Goal: Check status: Check status

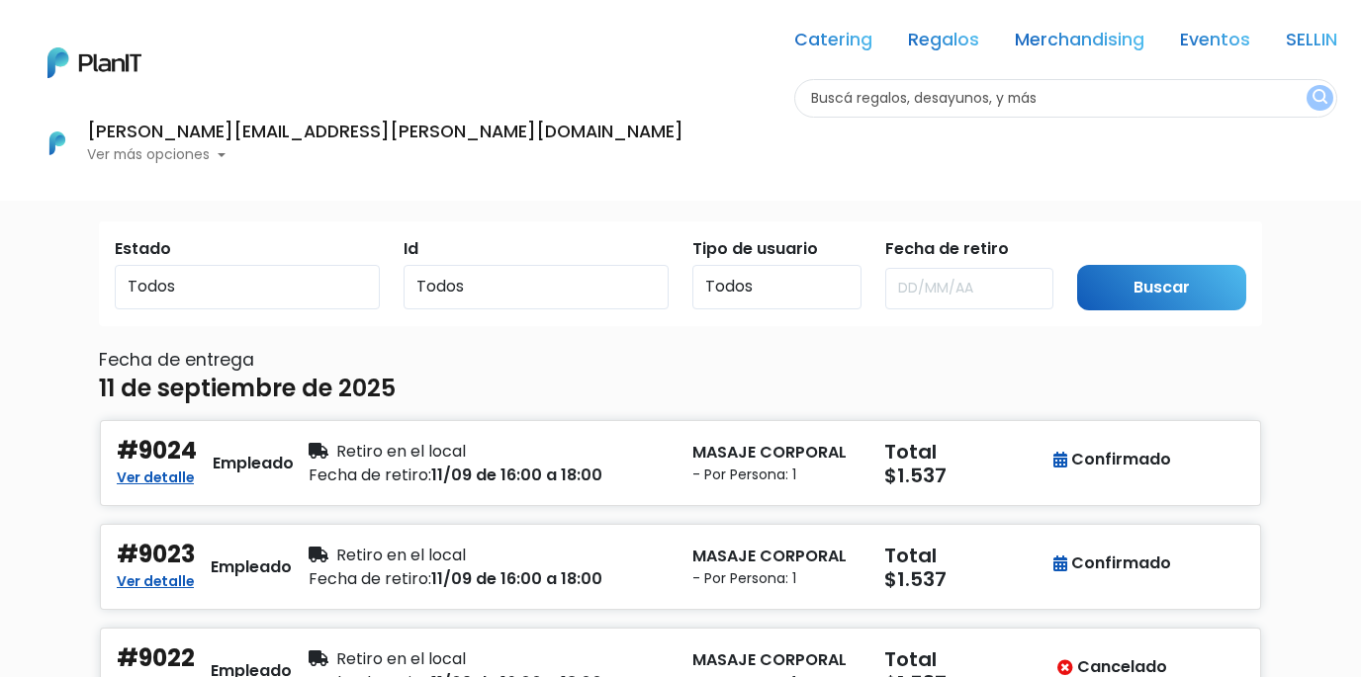
click at [683, 148] on p "Ver más opciones" at bounding box center [385, 155] width 596 height 14
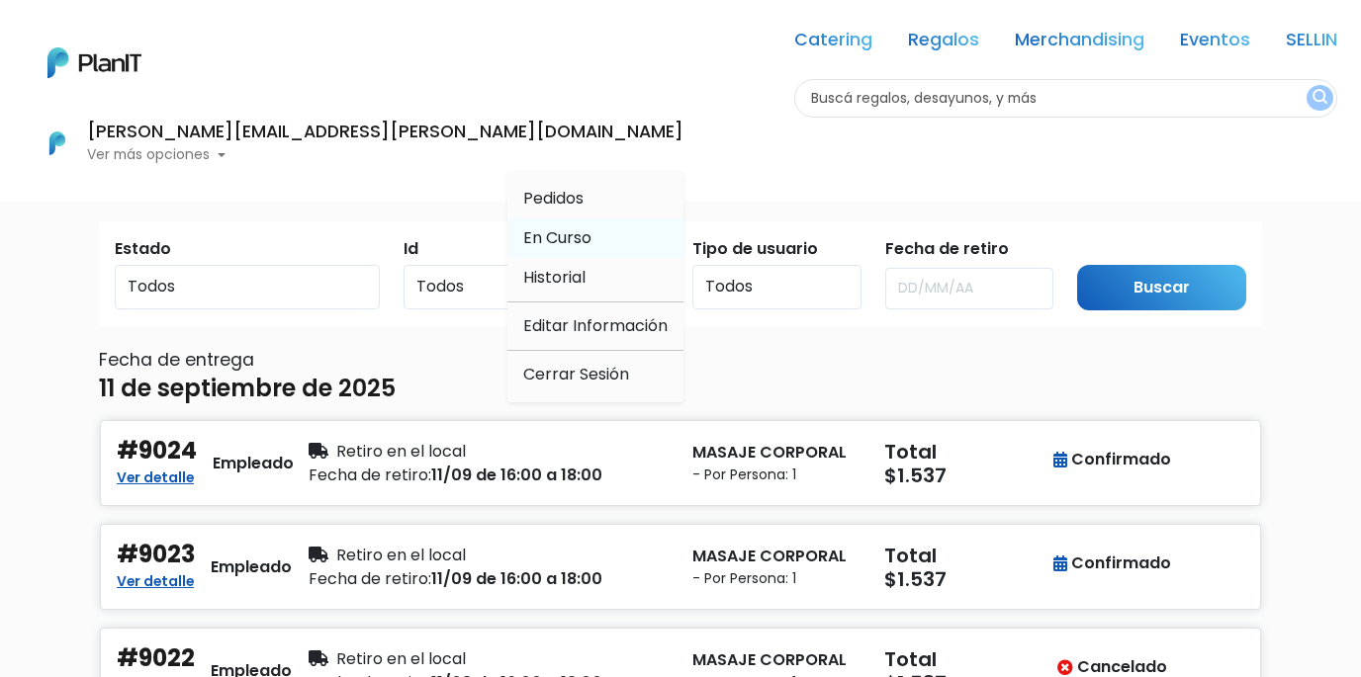
click at [591, 226] on span "En Curso" at bounding box center [557, 237] width 68 height 23
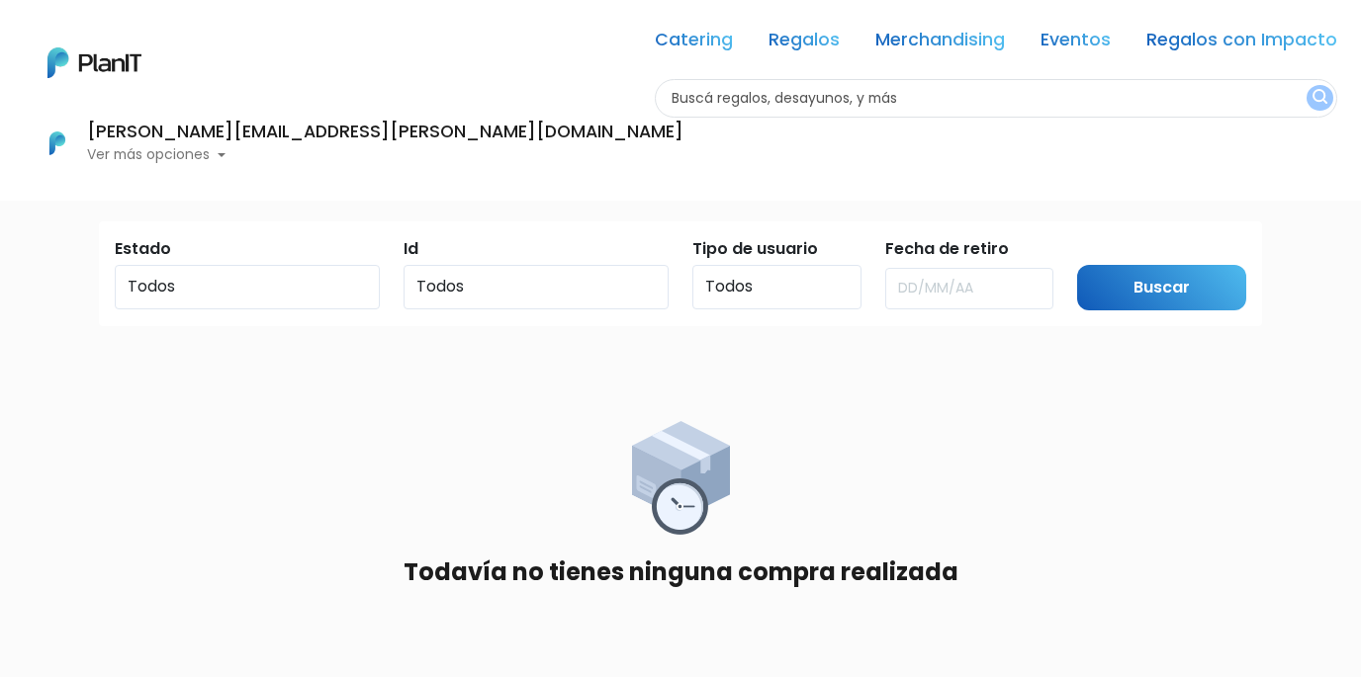
click at [683, 148] on p "Ver más opciones" at bounding box center [385, 155] width 596 height 14
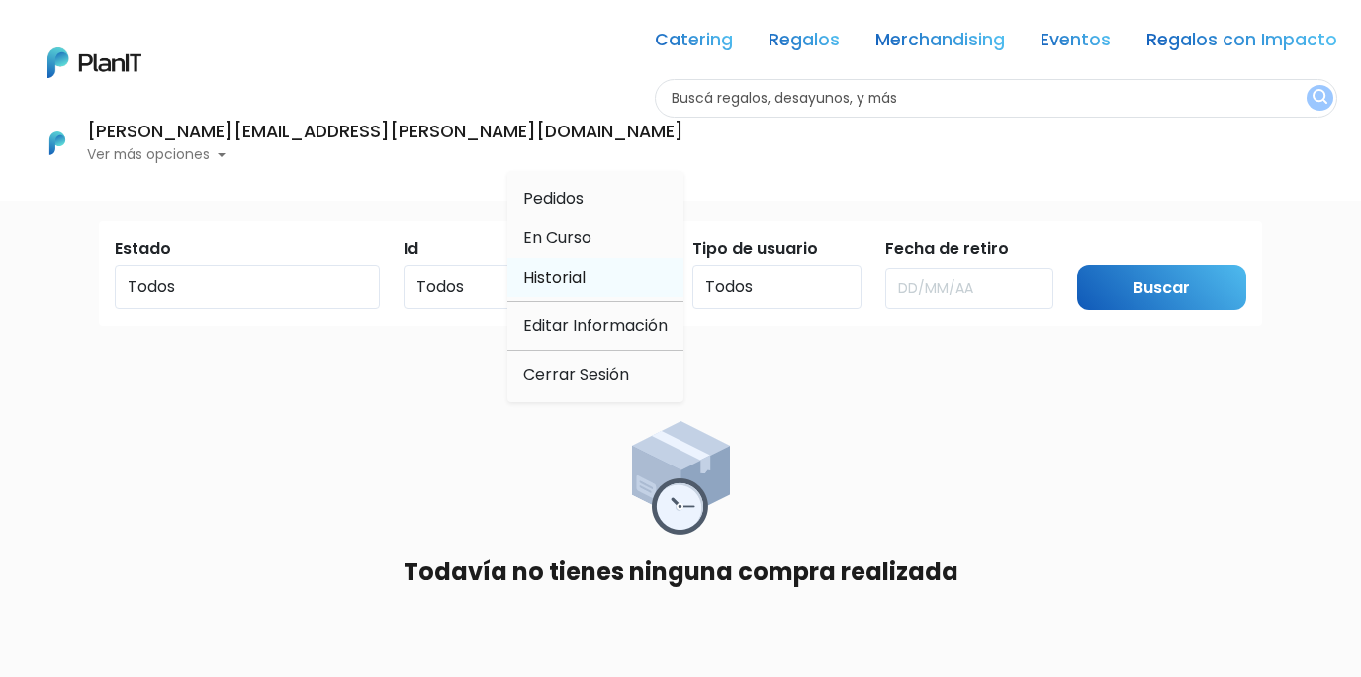
click at [585, 266] on span "Historial" at bounding box center [554, 277] width 62 height 23
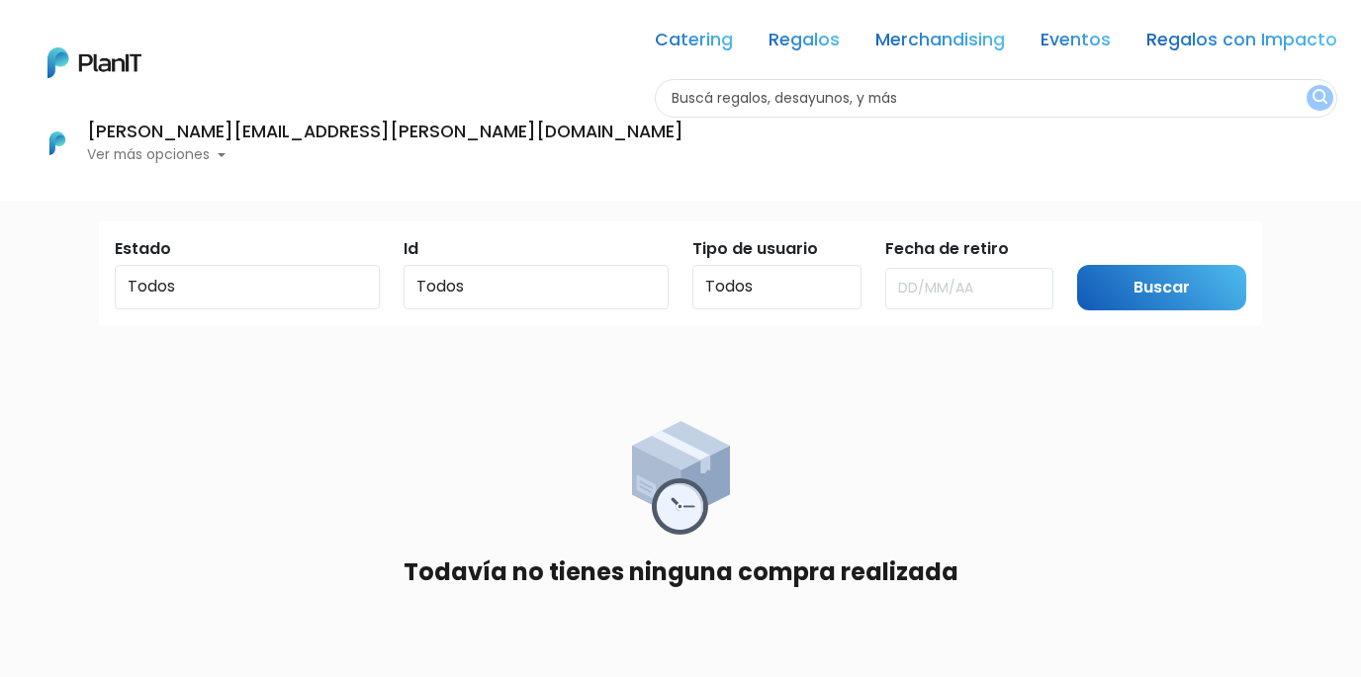
click at [683, 148] on p "Ver más opciones" at bounding box center [385, 155] width 596 height 14
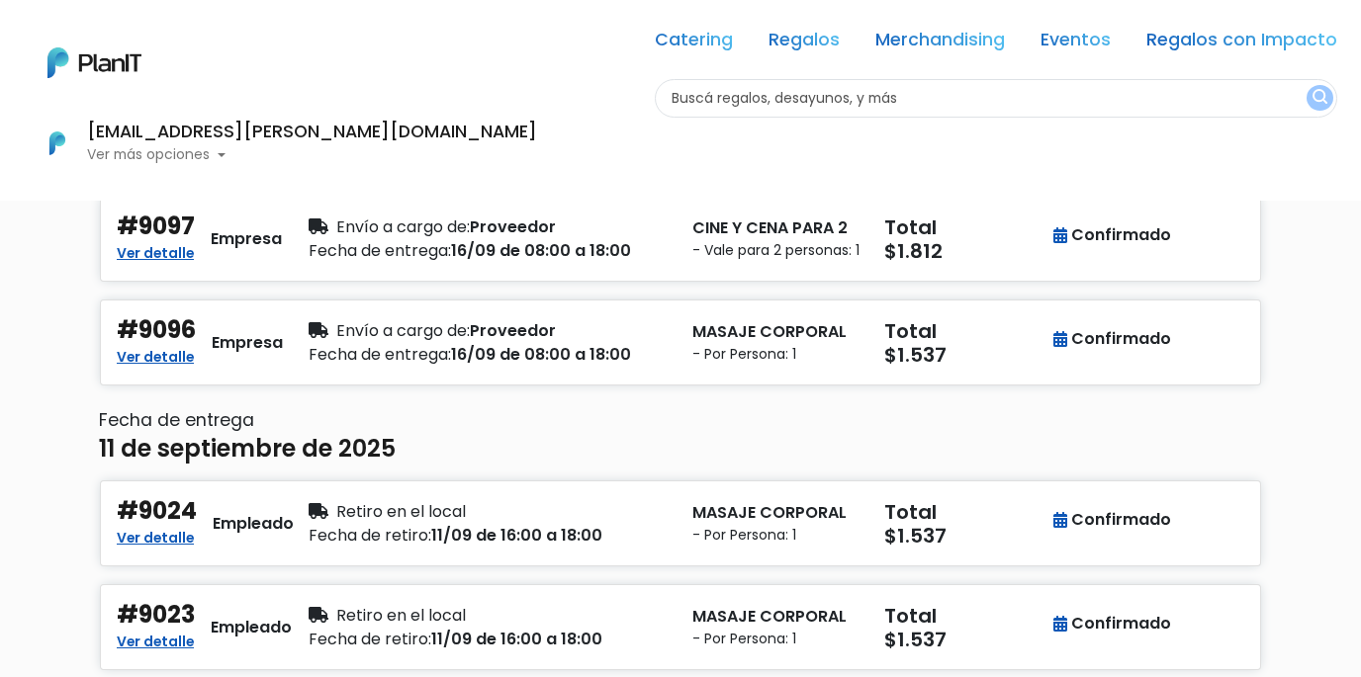
scroll to position [222, 0]
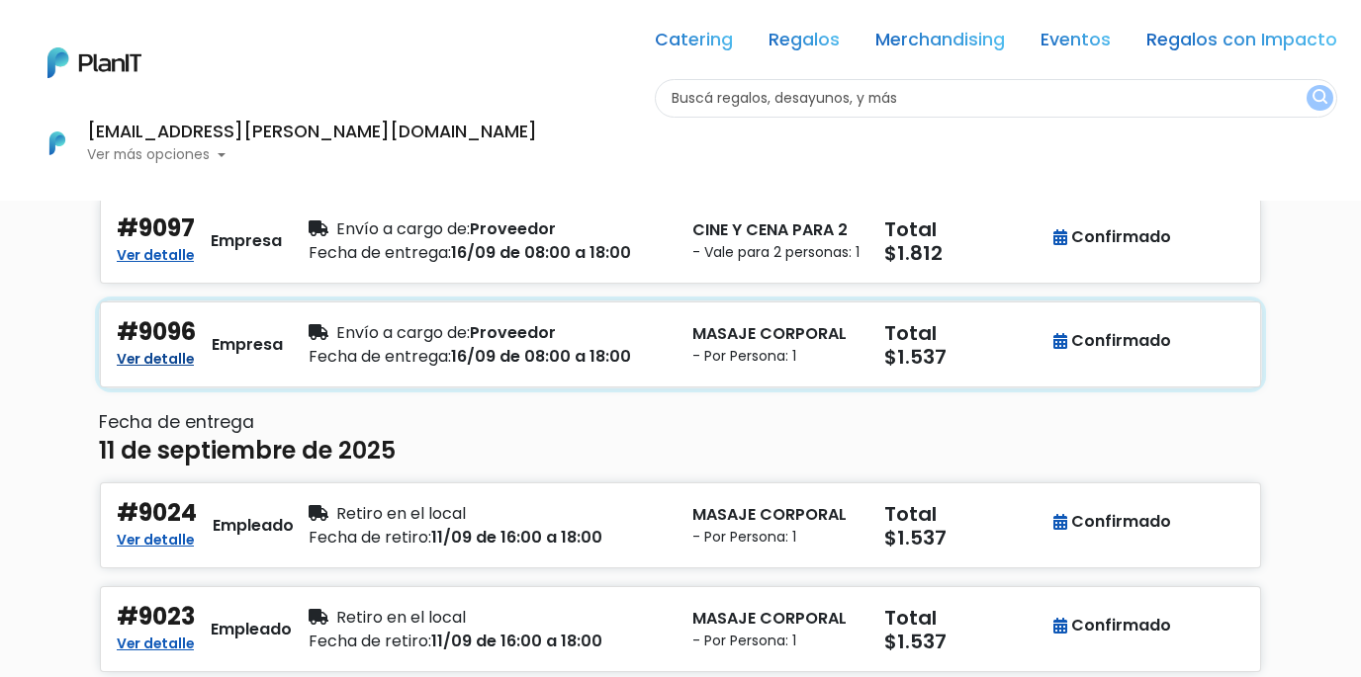
click at [178, 369] on link "Ver detalle" at bounding box center [155, 357] width 77 height 24
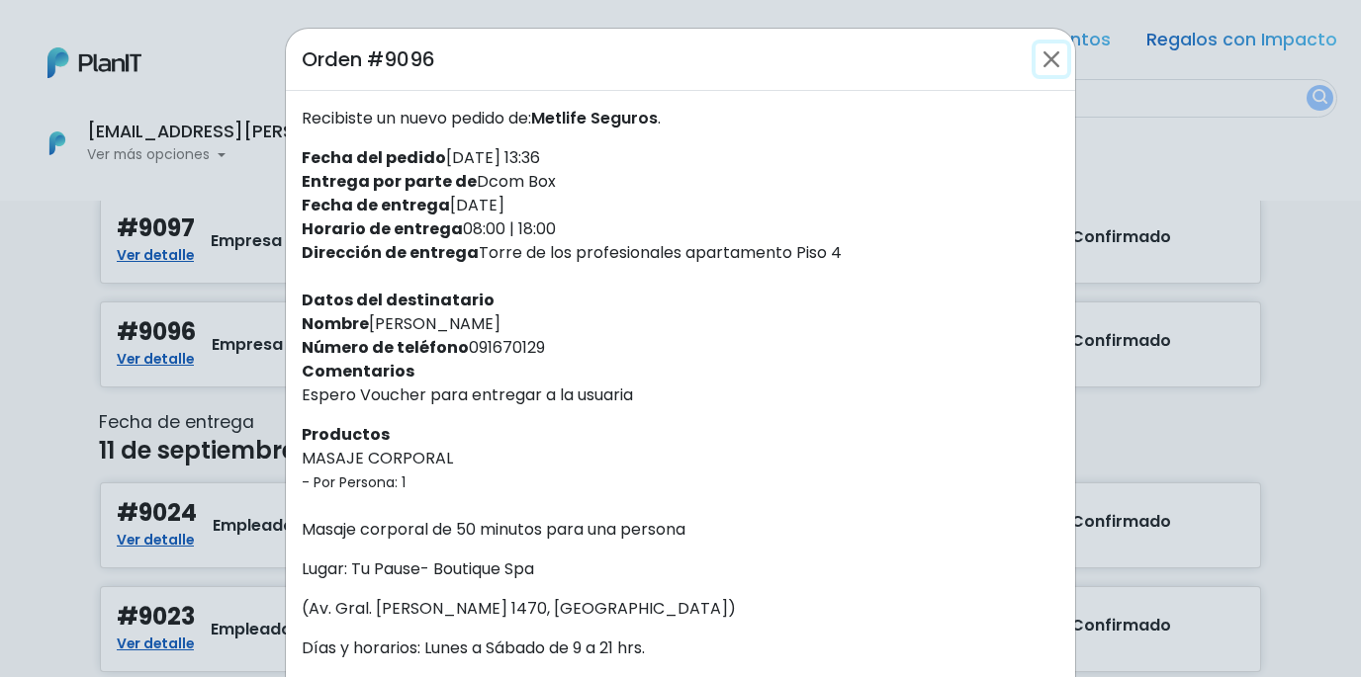
click at [1049, 56] on button "Close" at bounding box center [1051, 60] width 32 height 32
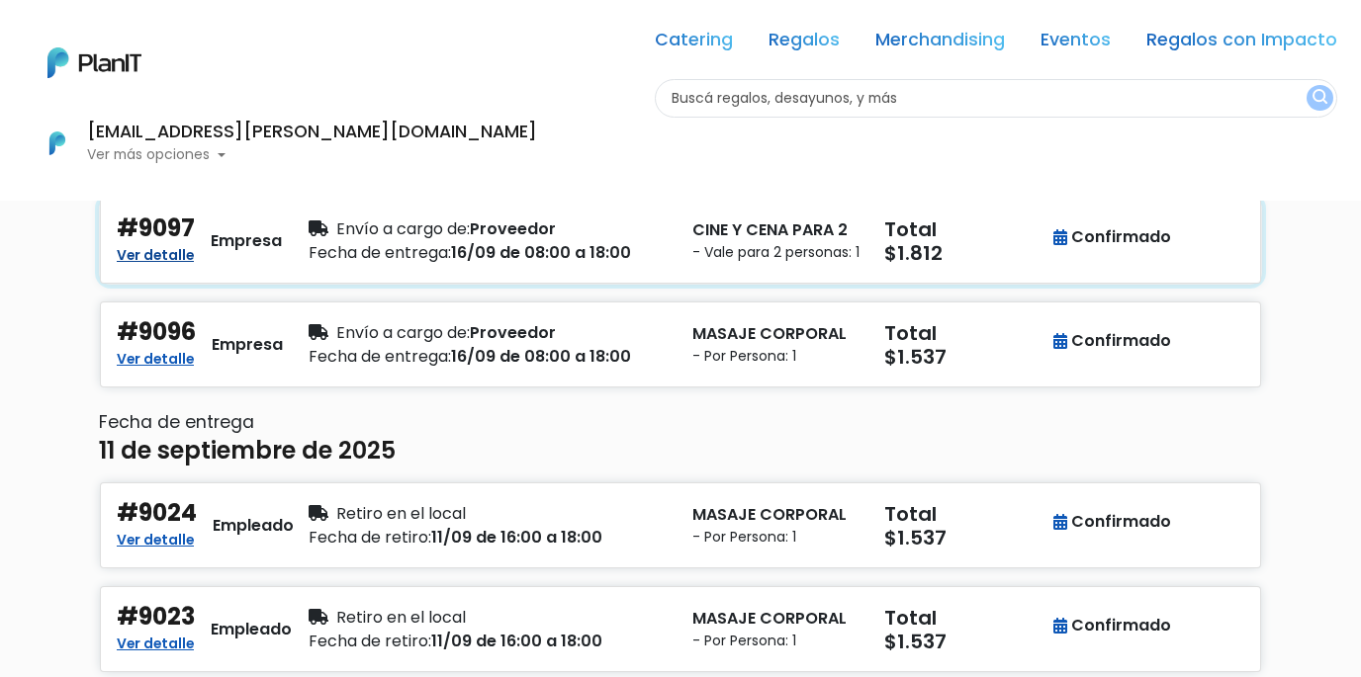
click at [159, 264] on link "Ver detalle" at bounding box center [155, 253] width 77 height 24
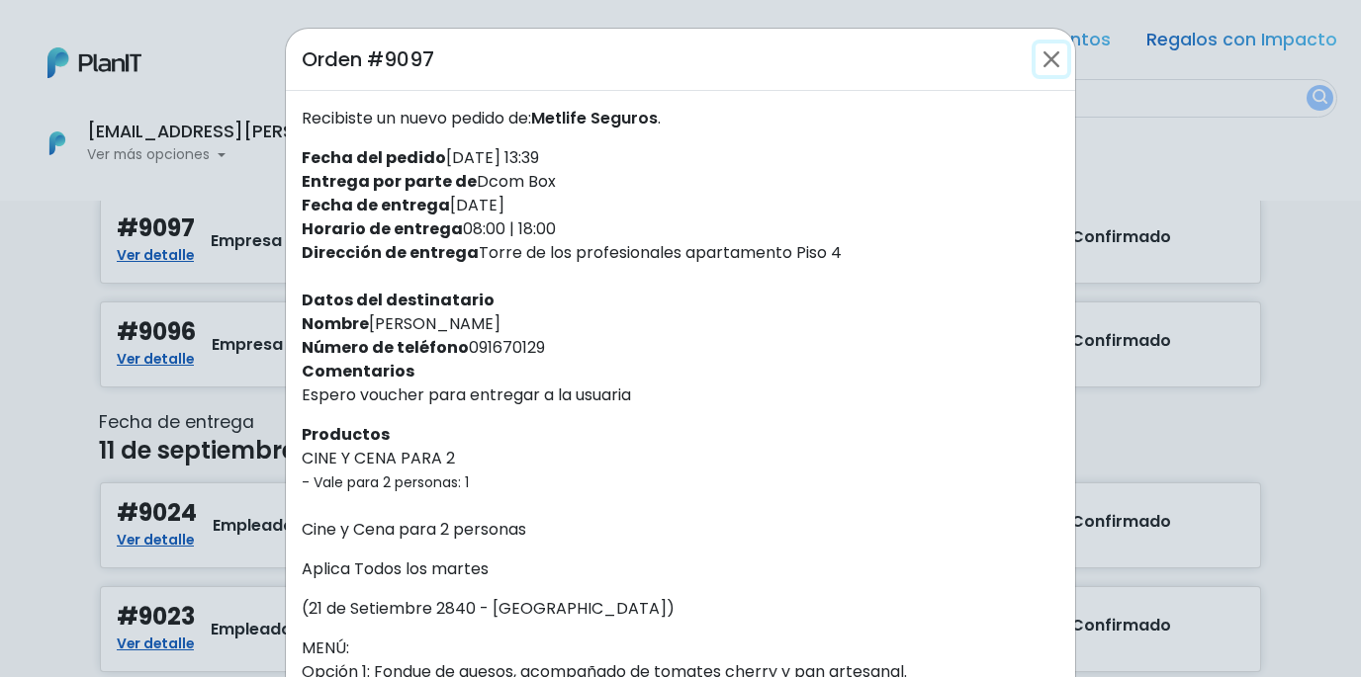
click at [1049, 58] on button "Close" at bounding box center [1051, 60] width 32 height 32
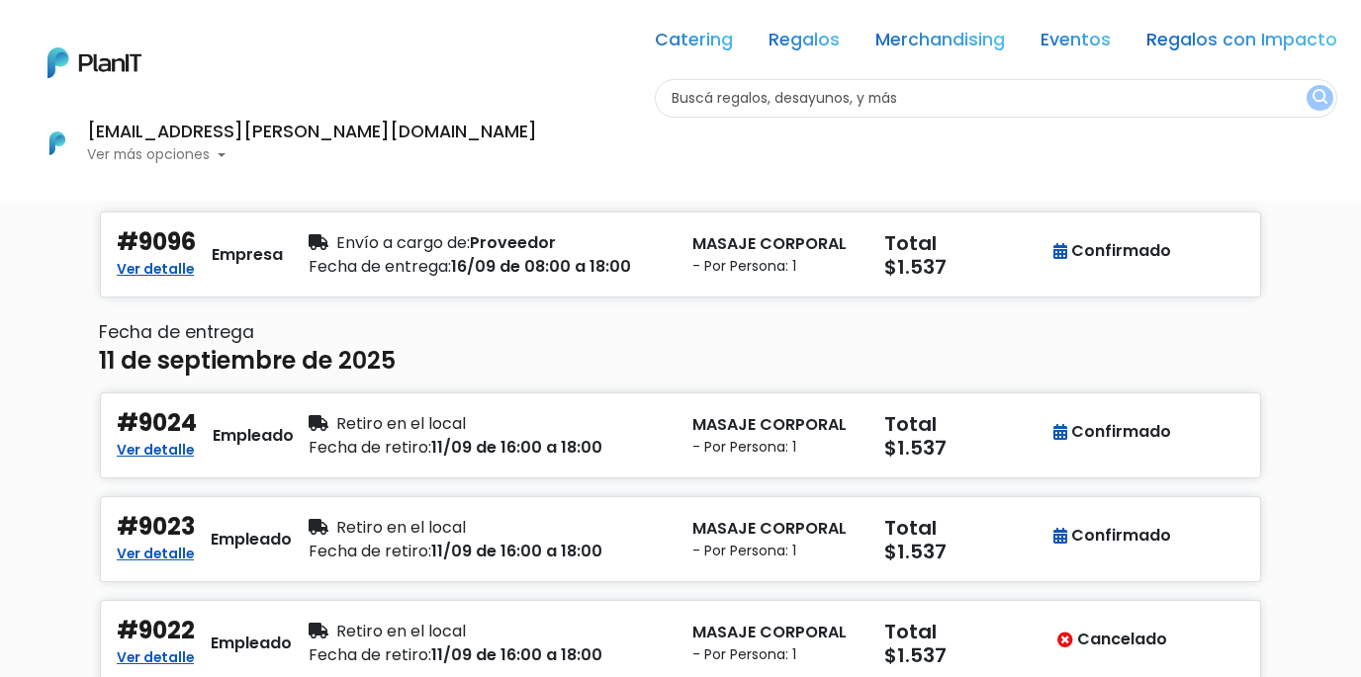
scroll to position [311, 0]
